Goal: Information Seeking & Learning: Learn about a topic

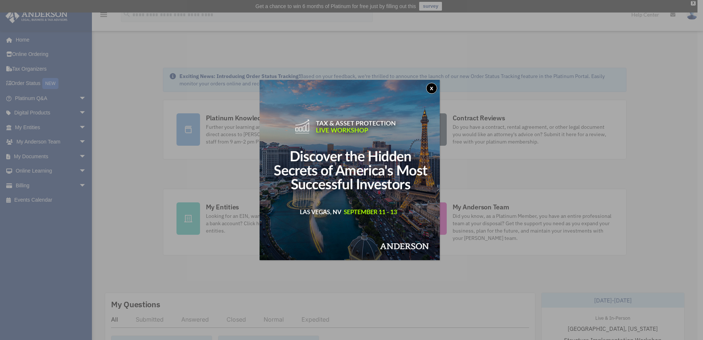
click at [435, 85] on button "x" at bounding box center [431, 88] width 11 height 11
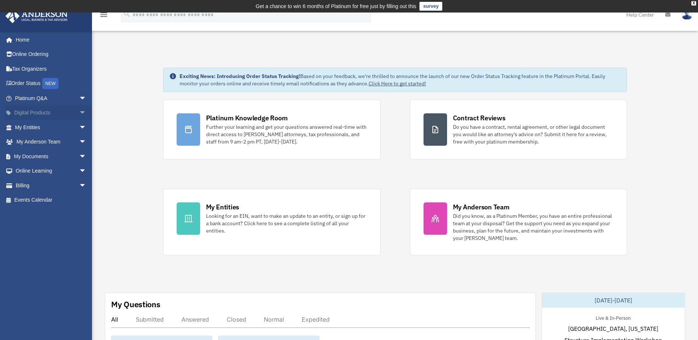
click at [79, 111] on span "arrow_drop_down" at bounding box center [86, 113] width 15 height 15
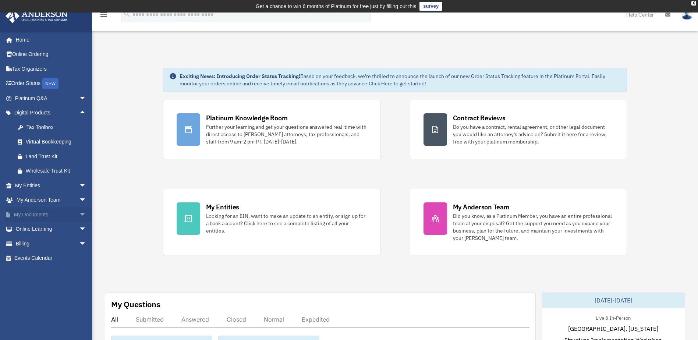
click at [79, 213] on span "arrow_drop_down" at bounding box center [86, 214] width 15 height 15
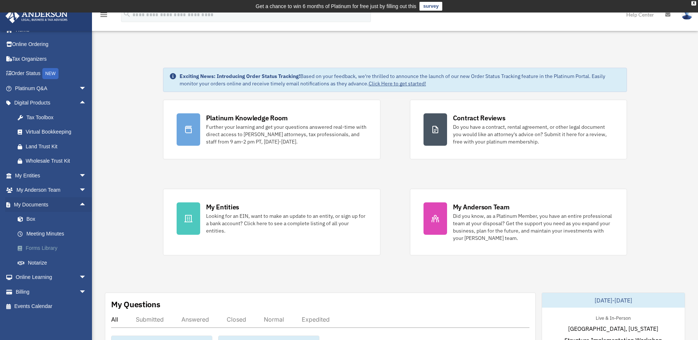
click at [39, 247] on link "Forms Library" at bounding box center [53, 248] width 87 height 15
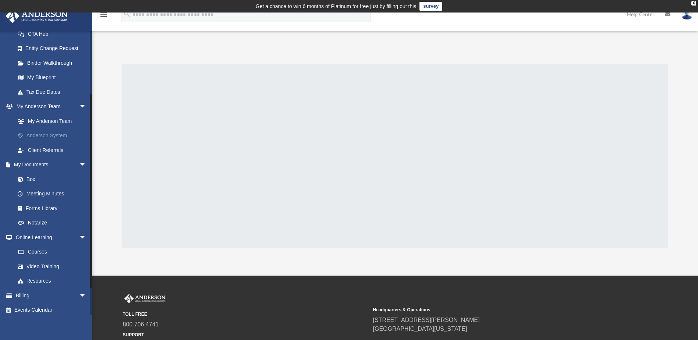
scroll to position [126, 0]
click at [39, 280] on link "Resources" at bounding box center [53, 277] width 87 height 15
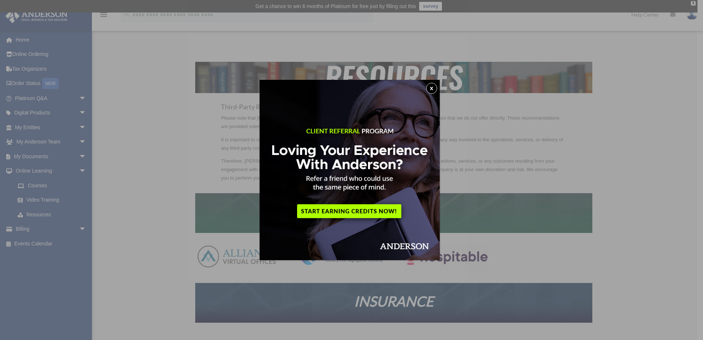
click at [434, 90] on button "x" at bounding box center [431, 88] width 11 height 11
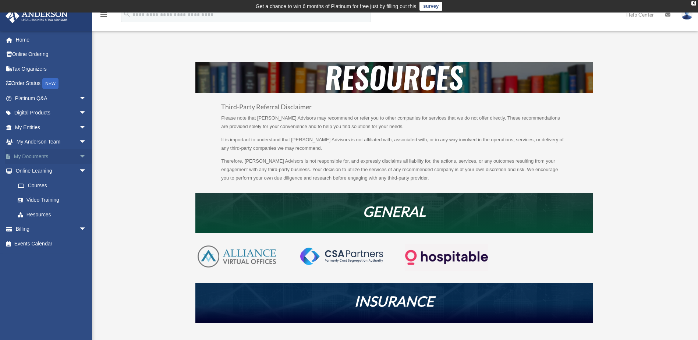
click at [79, 155] on span "arrow_drop_down" at bounding box center [86, 156] width 15 height 15
click at [45, 201] on link "Forms Library" at bounding box center [53, 200] width 87 height 15
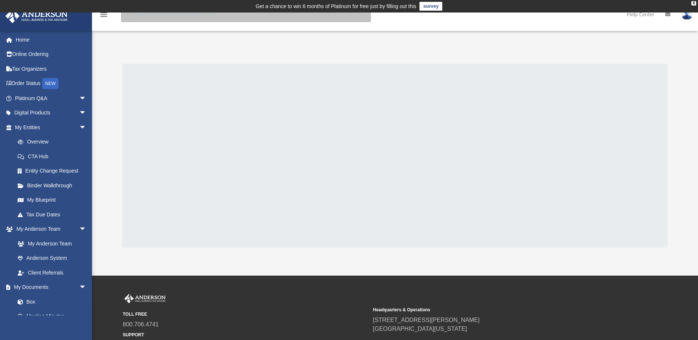
click at [183, 15] on input "search" at bounding box center [246, 14] width 250 height 15
type input "**********"
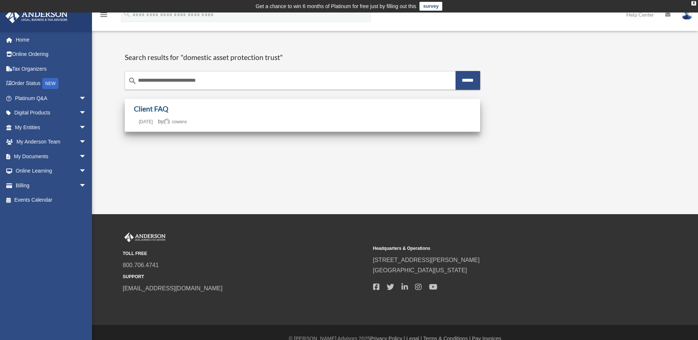
click at [156, 109] on link "Client FAQ" at bounding box center [151, 108] width 34 height 8
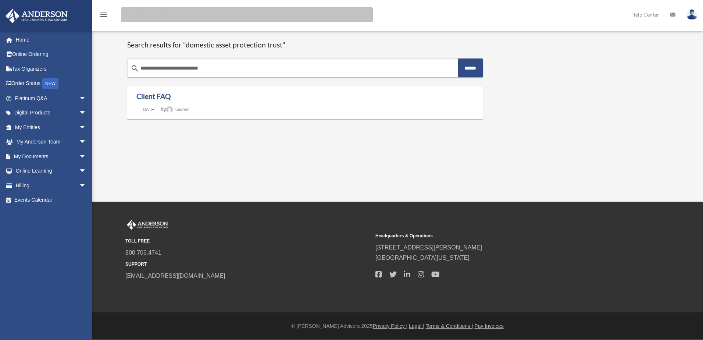
drag, startPoint x: 0, startPoint y: 0, endPoint x: 185, endPoint y: 17, distance: 185.8
click at [185, 17] on input "Search for:" at bounding box center [247, 14] width 252 height 15
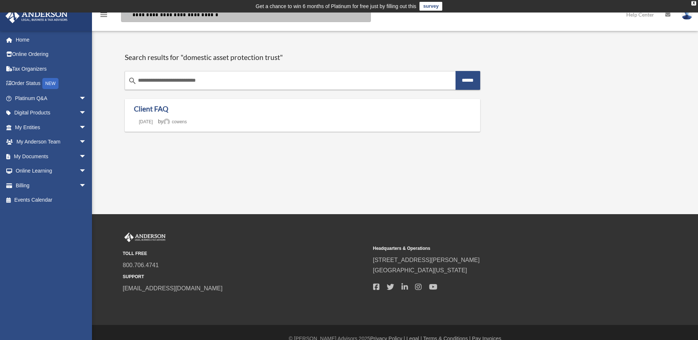
type input "**********"
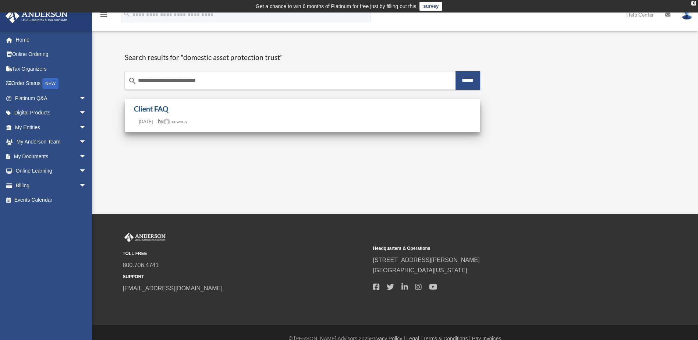
click at [155, 106] on link "Client FAQ" at bounding box center [151, 108] width 34 height 8
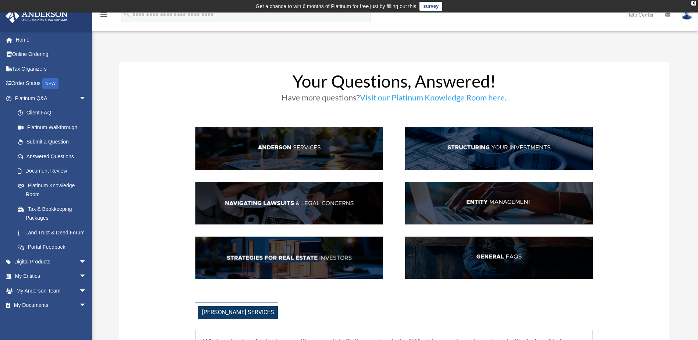
click at [480, 145] on img at bounding box center [499, 148] width 188 height 43
click at [47, 186] on link "Platinum Knowledge Room" at bounding box center [53, 190] width 87 height 24
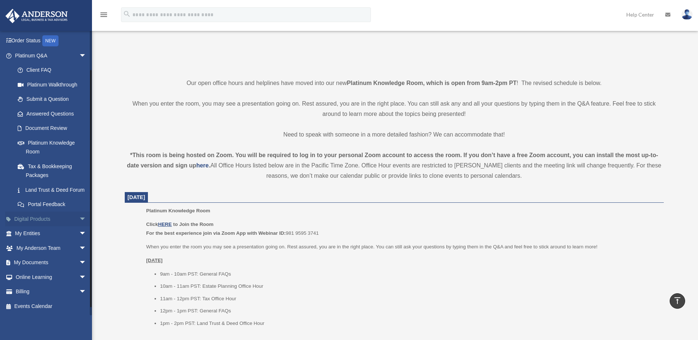
scroll to position [51, 0]
click at [79, 220] on span "arrow_drop_down" at bounding box center [86, 218] width 15 height 15
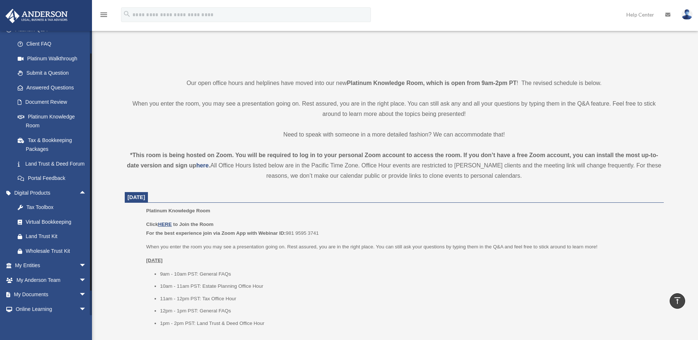
scroll to position [110, 0]
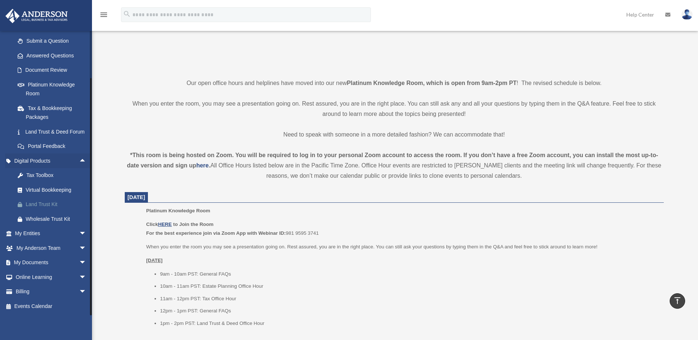
click at [46, 202] on div "Land Trust Kit" at bounding box center [57, 204] width 63 height 9
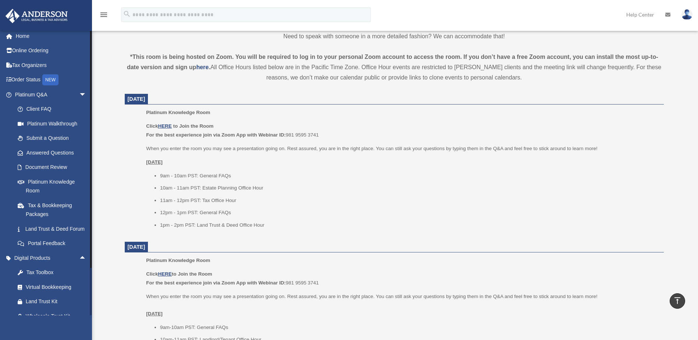
scroll to position [0, 0]
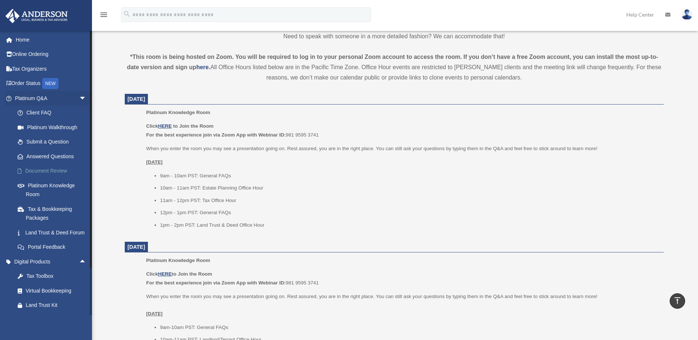
click at [47, 169] on link "Document Review" at bounding box center [53, 171] width 87 height 15
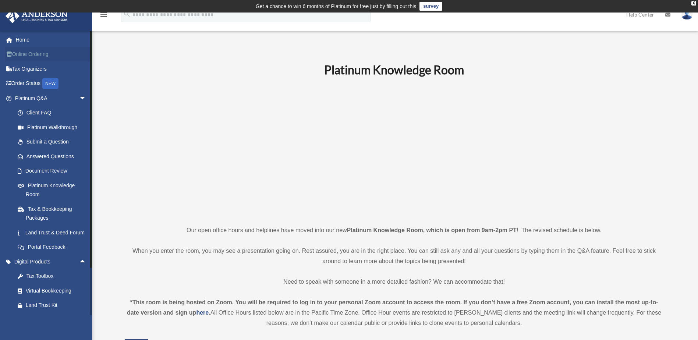
click at [25, 54] on link "Online Ordering" at bounding box center [51, 54] width 92 height 15
